Goal: Navigation & Orientation: Find specific page/section

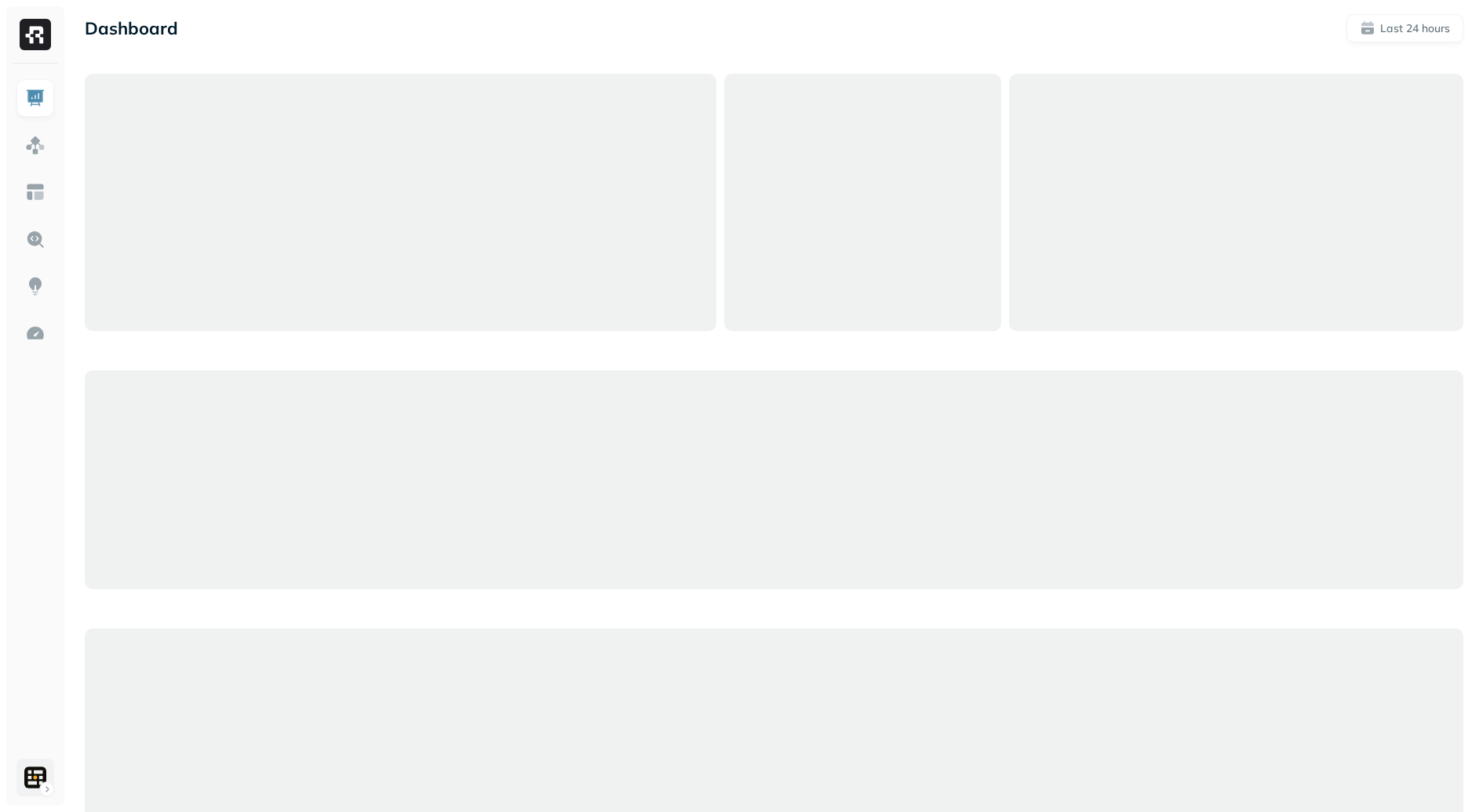
click at [30, 788] on html "Dashboard Last 24 hours Query Performance SEP 20 SEP 21 Queries 28,204 P90 Dura…" at bounding box center [740, 799] width 1479 height 1599
click at [25, 773] on html "Dashboard Last 24 hours Query Performance SEP 20 SEP 21 Queries 28,204 P90 Dura…" at bounding box center [740, 799] width 1479 height 1599
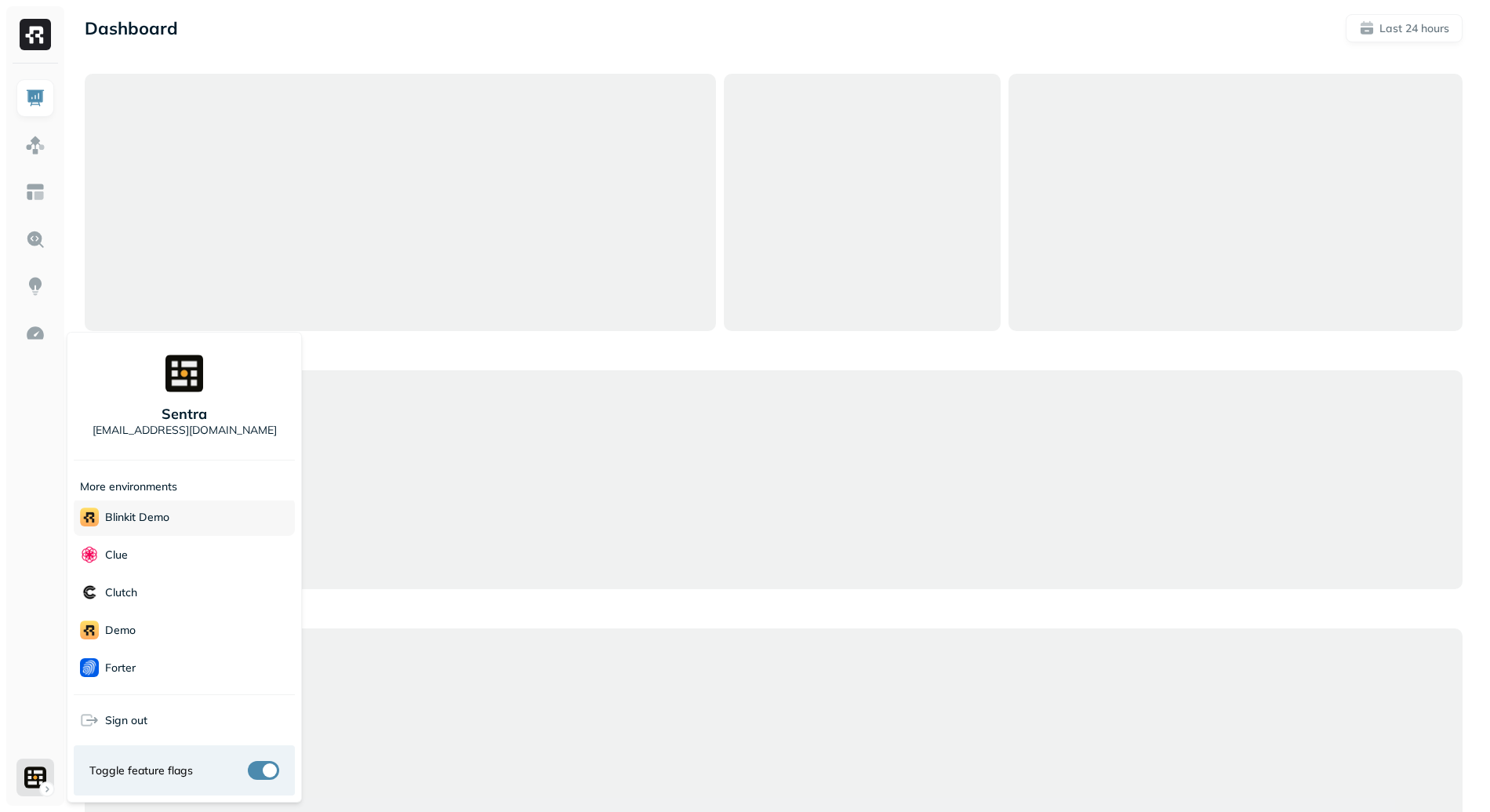
scroll to position [30, 0]
click at [129, 543] on div "Blinkit Demo" at bounding box center [184, 527] width 222 height 38
click at [40, 676] on html "Dashboard Last 24 hours Query Performance SEP 20 SEP 21 Queries 28,204 P90 Dura…" at bounding box center [745, 799] width 1490 height 1599
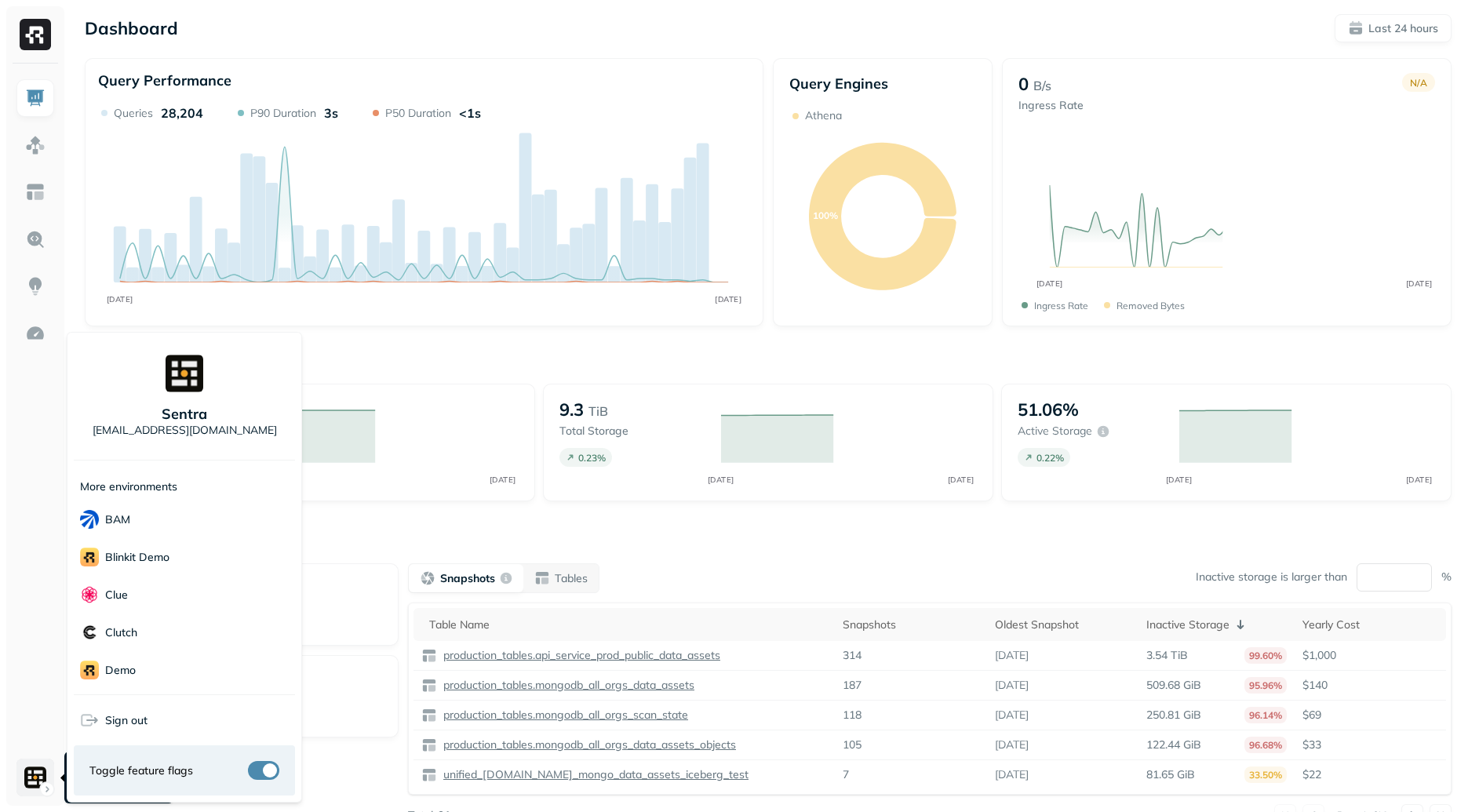
click at [43, 791] on html "Dashboard Last 24 hours Query Performance SEP 20 SEP 21 Queries 28,204 P90 Dura…" at bounding box center [740, 437] width 1479 height 873
